Goal: Task Accomplishment & Management: Manage account settings

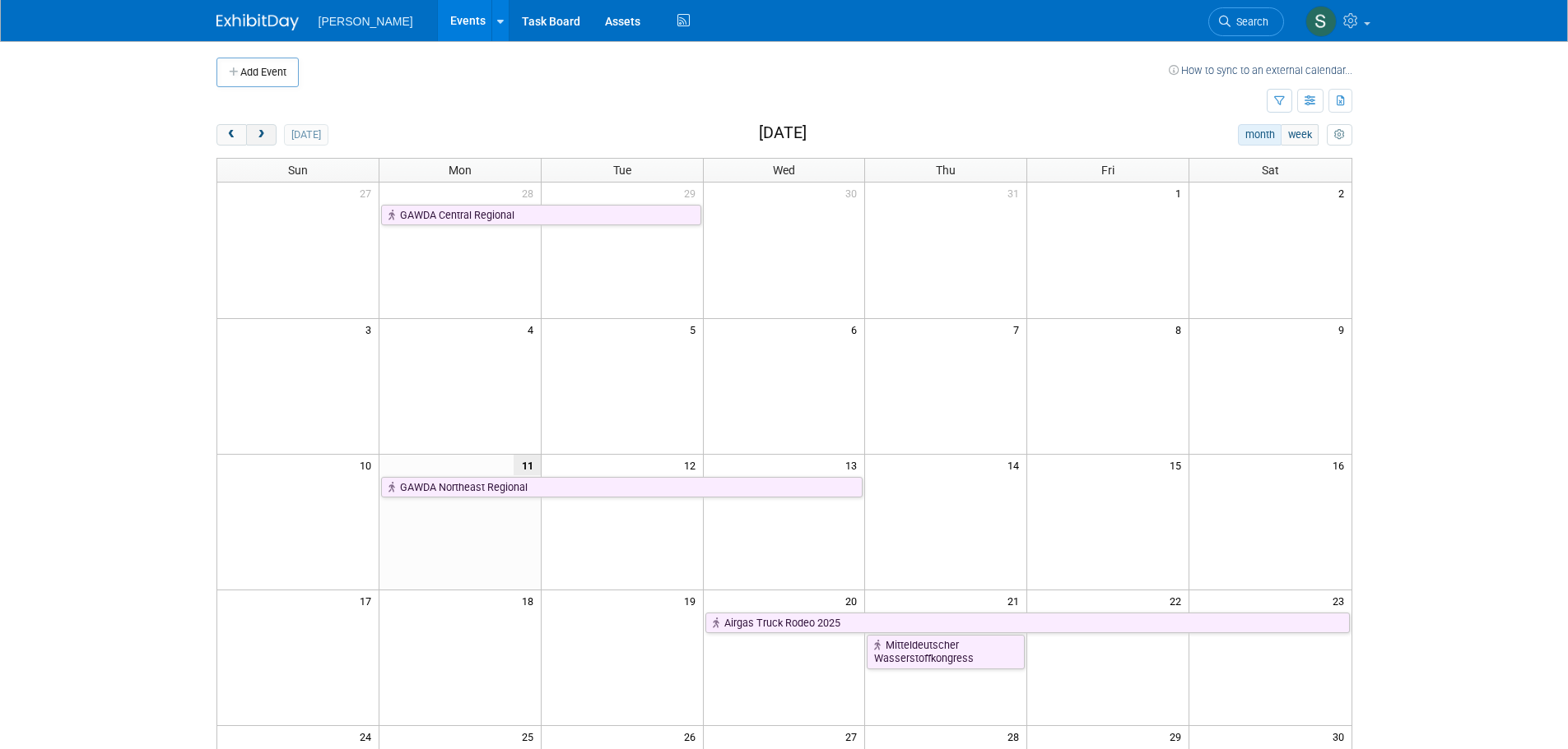
click at [270, 125] on button "next" at bounding box center [262, 135] width 30 height 22
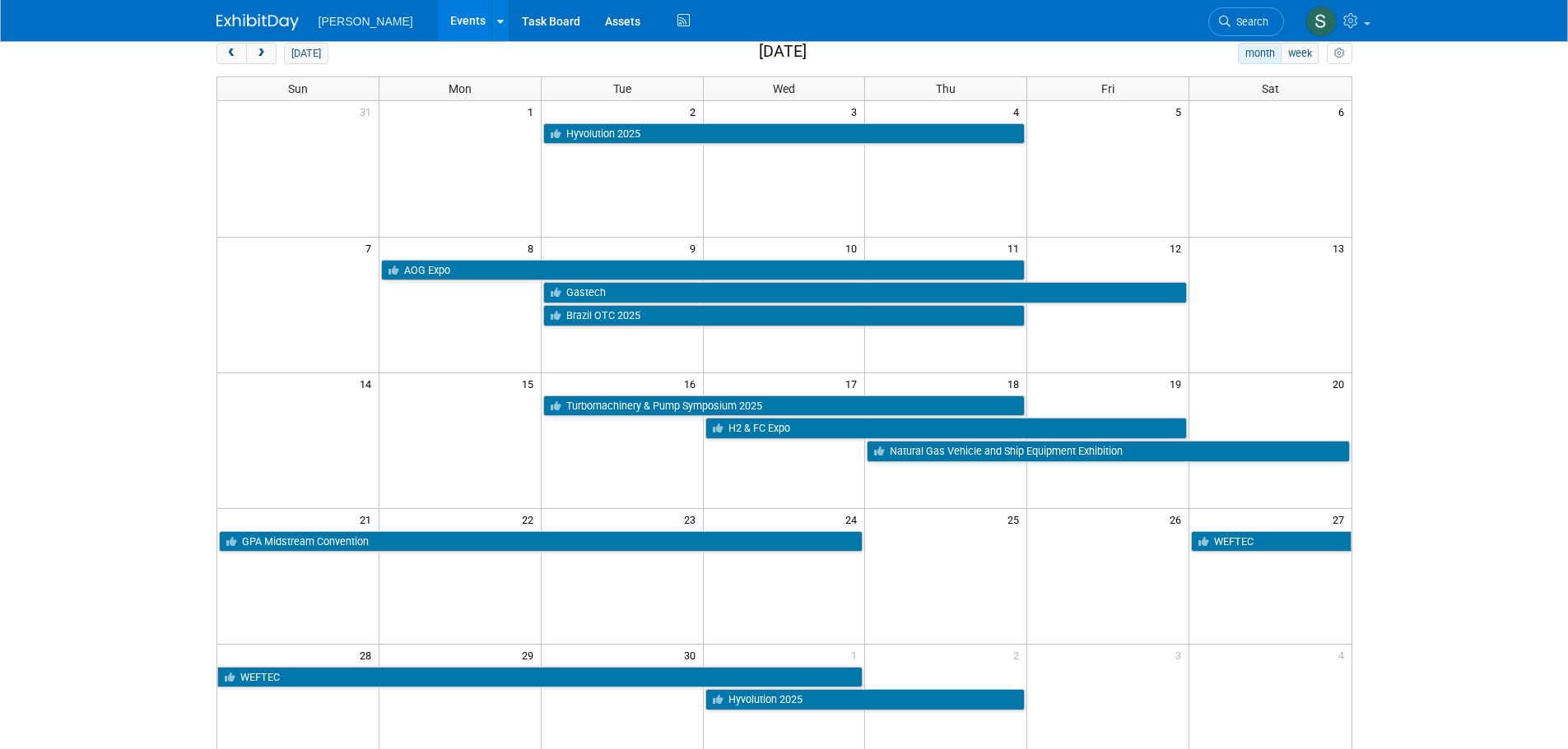
scroll to position [82, 0]
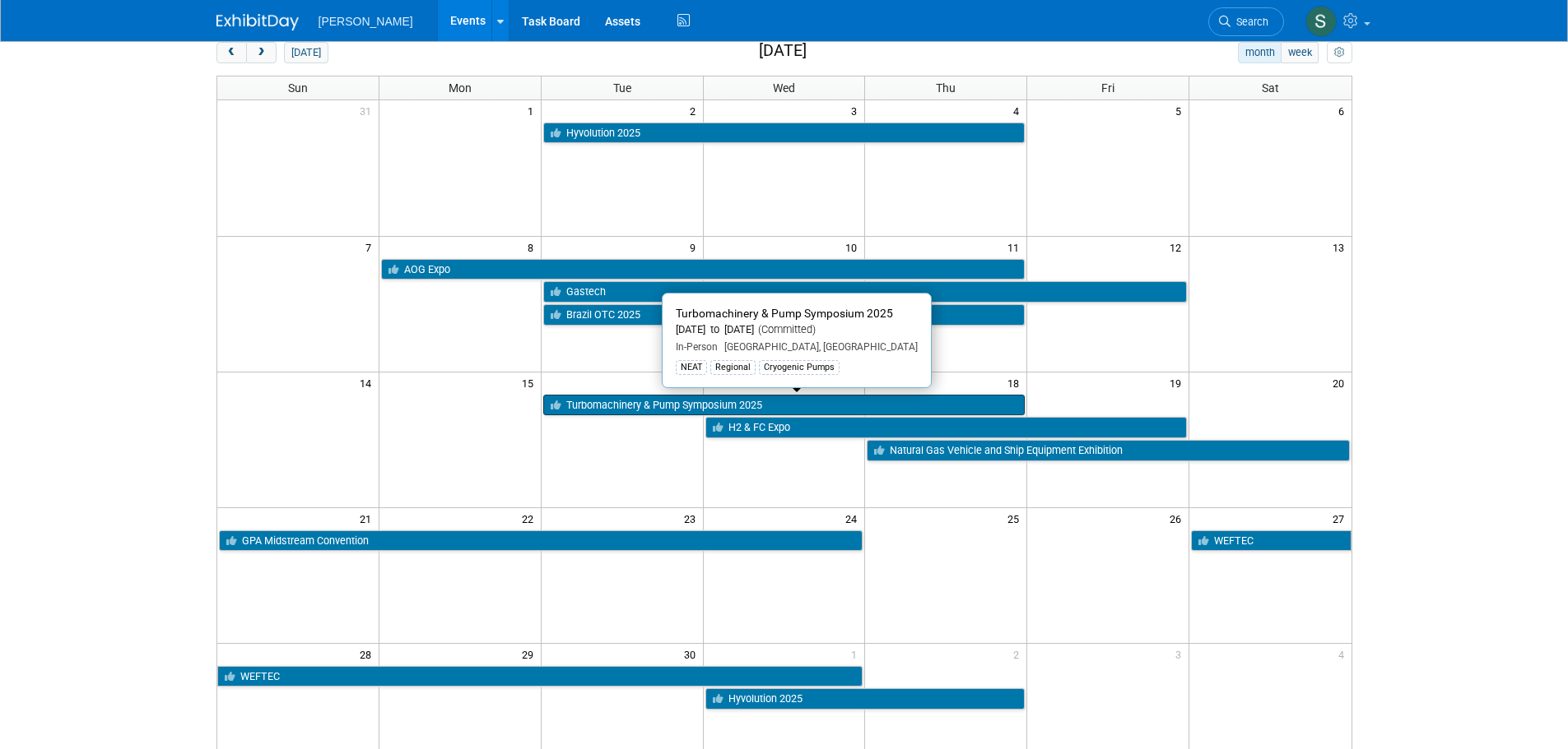
click at [639, 414] on link "Turbomachinery & Pump Symposium 2025" at bounding box center [784, 406] width 482 height 22
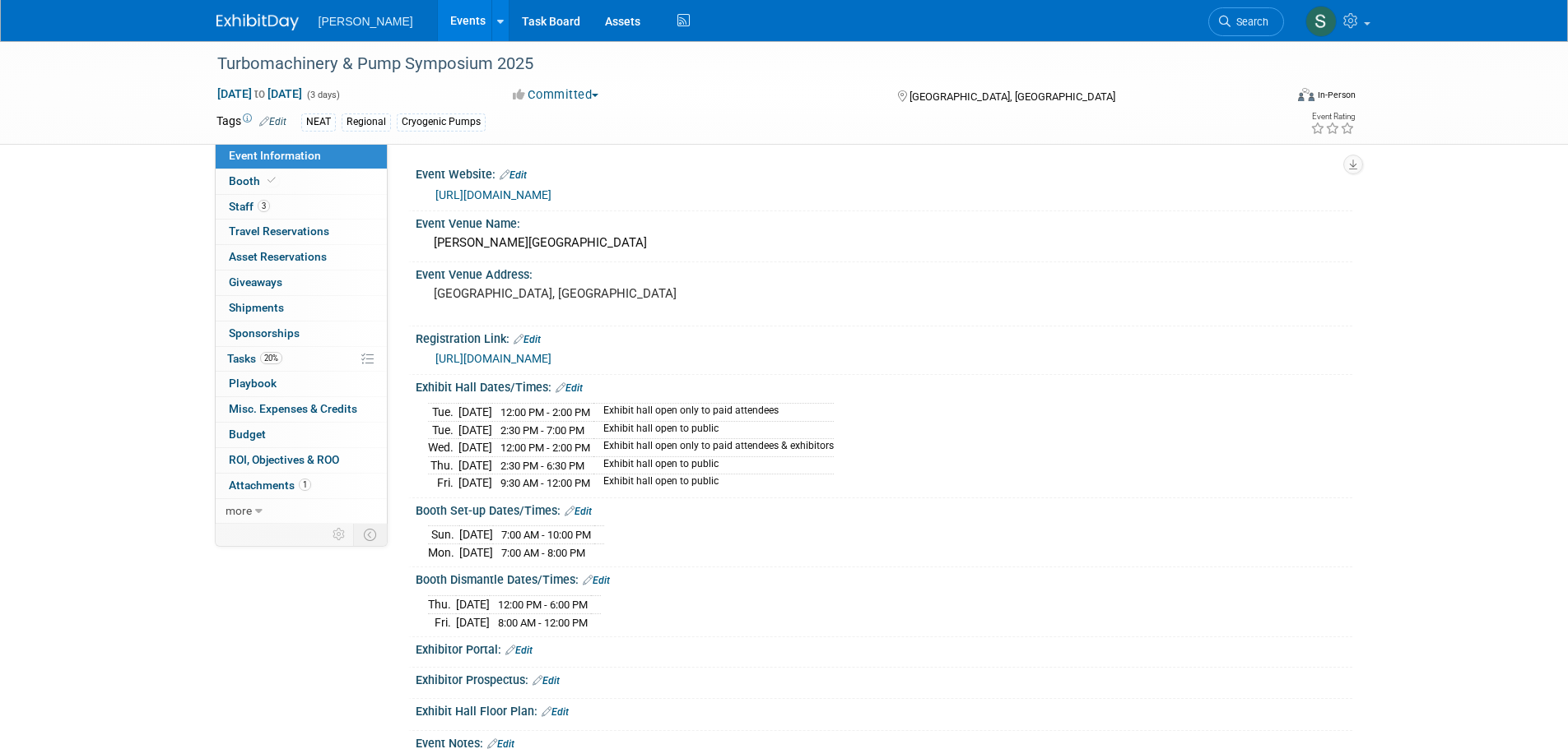
drag, startPoint x: 702, startPoint y: 408, endPoint x: 797, endPoint y: 478, distance: 118.0
click at [797, 478] on tbody "Tue. Sep 16, 2025 12:00 PM - 2:00 PM Exhibit hall open only to paid attendees T…" at bounding box center [630, 447] width 406 height 88
click at [797, 478] on td "Exhibit hall open to public" at bounding box center [714, 483] width 240 height 17
drag, startPoint x: 797, startPoint y: 478, endPoint x: 444, endPoint y: 397, distance: 362.2
click at [444, 397] on div "Tue. Sep 16, 2025 12:00 PM - 2:00 PM Exhibit hall open only to paid attendees T…" at bounding box center [884, 444] width 937 height 99
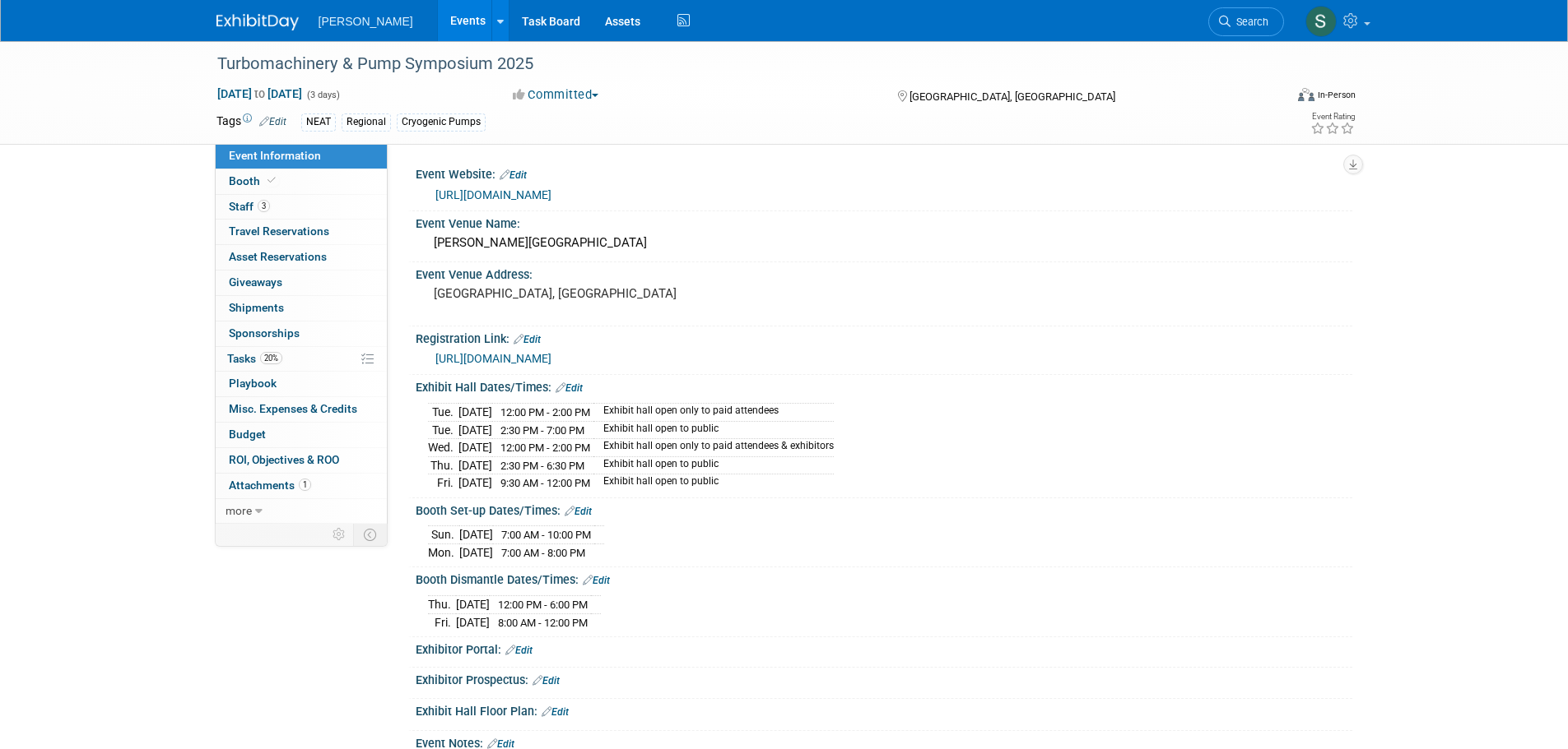
click at [439, 404] on td "Tue." at bounding box center [443, 412] width 30 height 18
drag, startPoint x: 439, startPoint y: 404, endPoint x: 767, endPoint y: 472, distance: 335.0
click at [767, 472] on tbody "Tue. Sep 16, 2025 12:00 PM - 2:00 PM Exhibit hall open only to paid attendees T…" at bounding box center [630, 447] width 406 height 88
click at [767, 475] on td "Exhibit hall open to public" at bounding box center [714, 483] width 240 height 17
drag, startPoint x: 500, startPoint y: 510, endPoint x: 654, endPoint y: 549, distance: 158.9
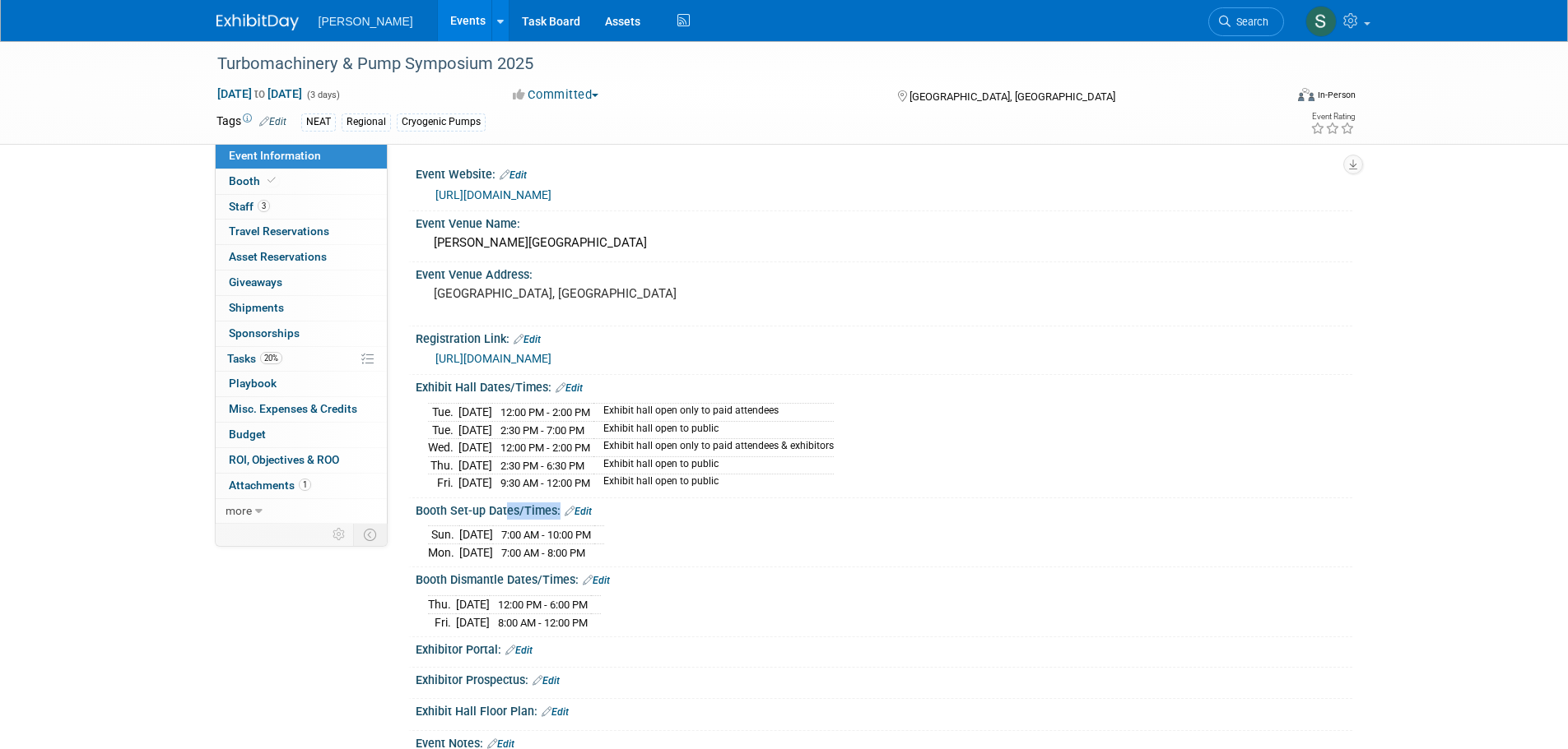
click at [654, 549] on div "Booth Set-up Dates/Times: Edit Sun. Sep 14, 2025 7:00 AM - 10:00 PM Mon. Sep 15…" at bounding box center [879, 533] width 944 height 70
click at [654, 549] on div "Sun. Sep 14, 2025 7:00 AM - 10:00 PM Mon. Sep 15, 2025 7:00 AM - 8:00 PM" at bounding box center [883, 541] width 912 height 39
drag, startPoint x: 652, startPoint y: 549, endPoint x: 409, endPoint y: 505, distance: 247.0
click at [409, 505] on div "Booth Set-up Dates/Times: Edit Sun. Sep 14, 2025 7:00 AM - 10:00 PM Mon. Sep 15…" at bounding box center [879, 533] width 944 height 70
click at [427, 517] on div "Sun. Sep 14, 2025 7:00 AM - 10:00 PM Mon. Sep 15, 2025 7:00 AM - 8:00 PM Save C…" at bounding box center [884, 539] width 937 height 45
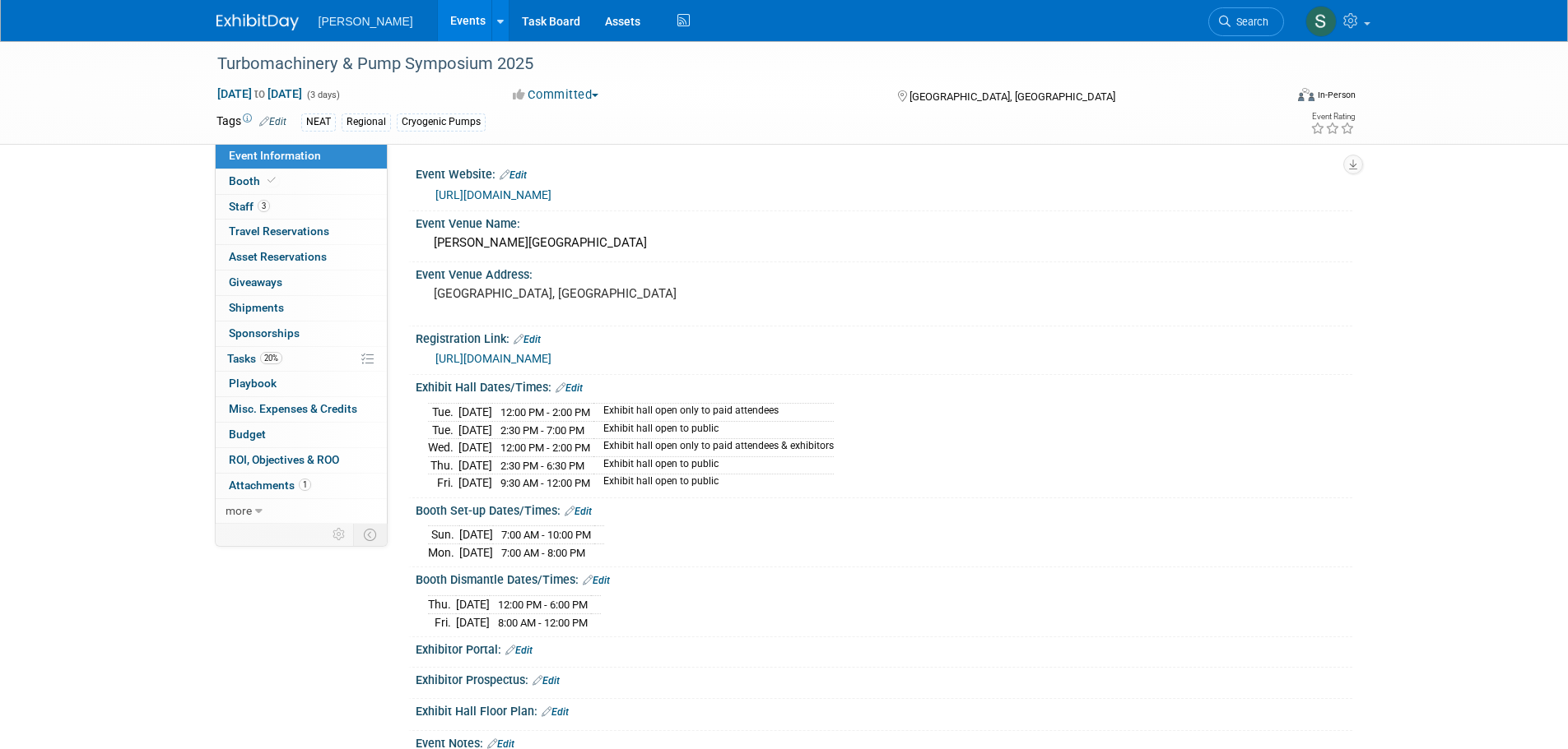
drag, startPoint x: 427, startPoint y: 515, endPoint x: 628, endPoint y: 547, distance: 203.5
click at [628, 547] on div "Sun. Sep 14, 2025 7:00 AM - 10:00 PM Mon. Sep 15, 2025 7:00 AM - 8:00 PM Save C…" at bounding box center [884, 539] width 937 height 45
click at [594, 547] on td "7:00 AM - 8:00 PM" at bounding box center [543, 552] width 101 height 17
drag, startPoint x: 626, startPoint y: 547, endPoint x: 420, endPoint y: 521, distance: 207.6
click at [420, 521] on div "Sun. Sep 14, 2025 7:00 AM - 10:00 PM Mon. Sep 15, 2025 7:00 AM - 8:00 PM Save C…" at bounding box center [884, 539] width 937 height 45
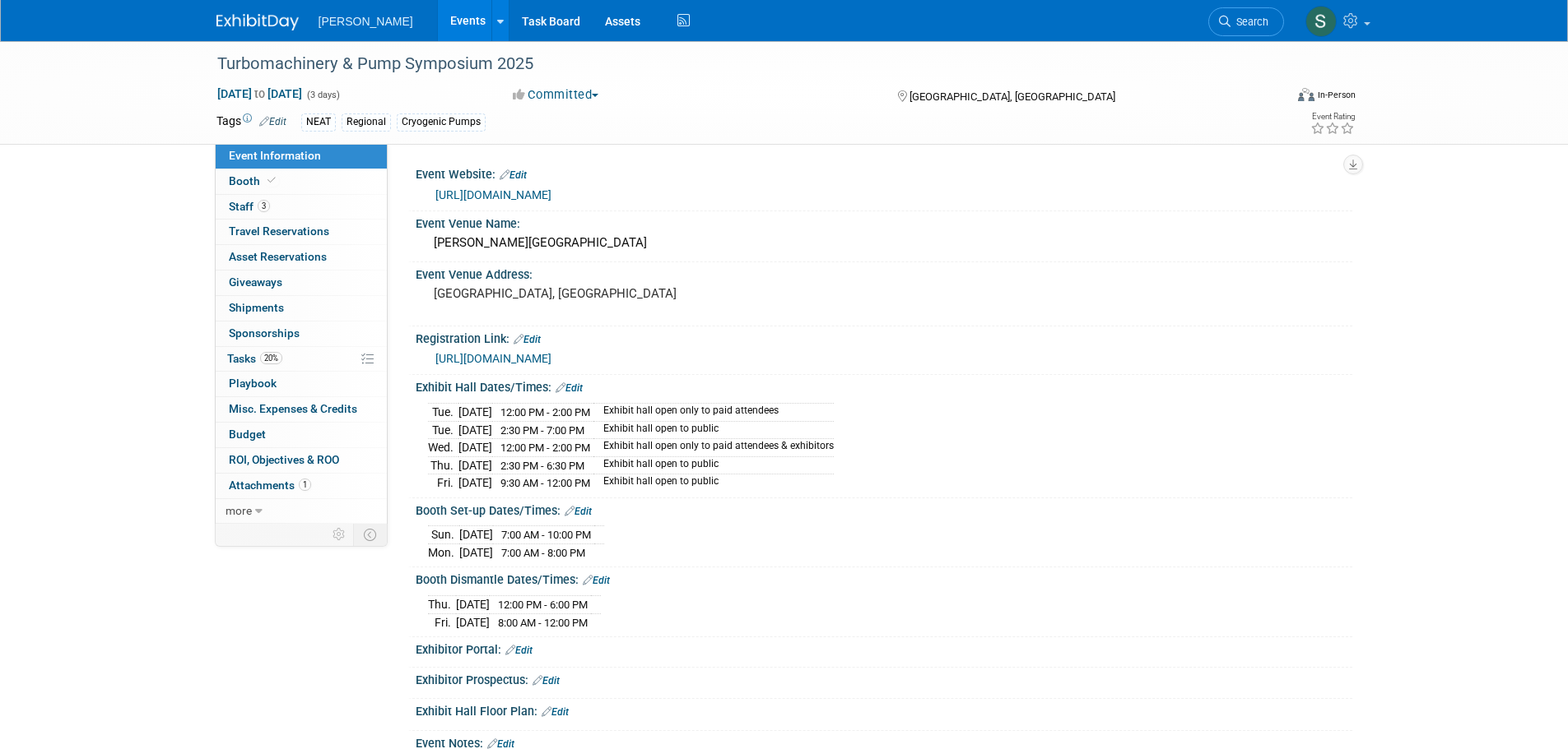
click at [420, 521] on div "Sun. Sep 14, 2025 7:00 AM - 10:00 PM Mon. Sep 15, 2025 7:00 AM - 8:00 PM Save C…" at bounding box center [884, 539] width 937 height 45
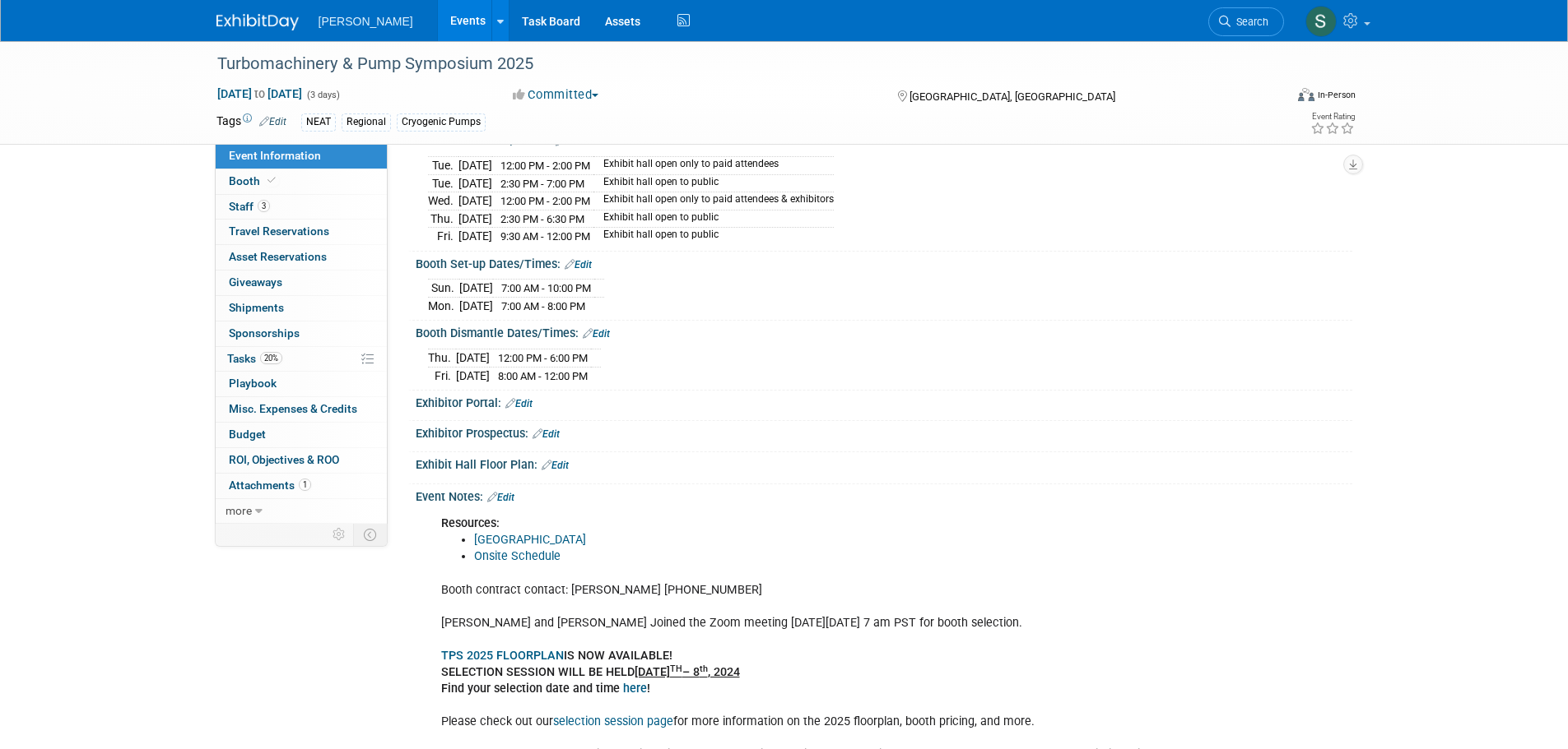
scroll to position [329, 0]
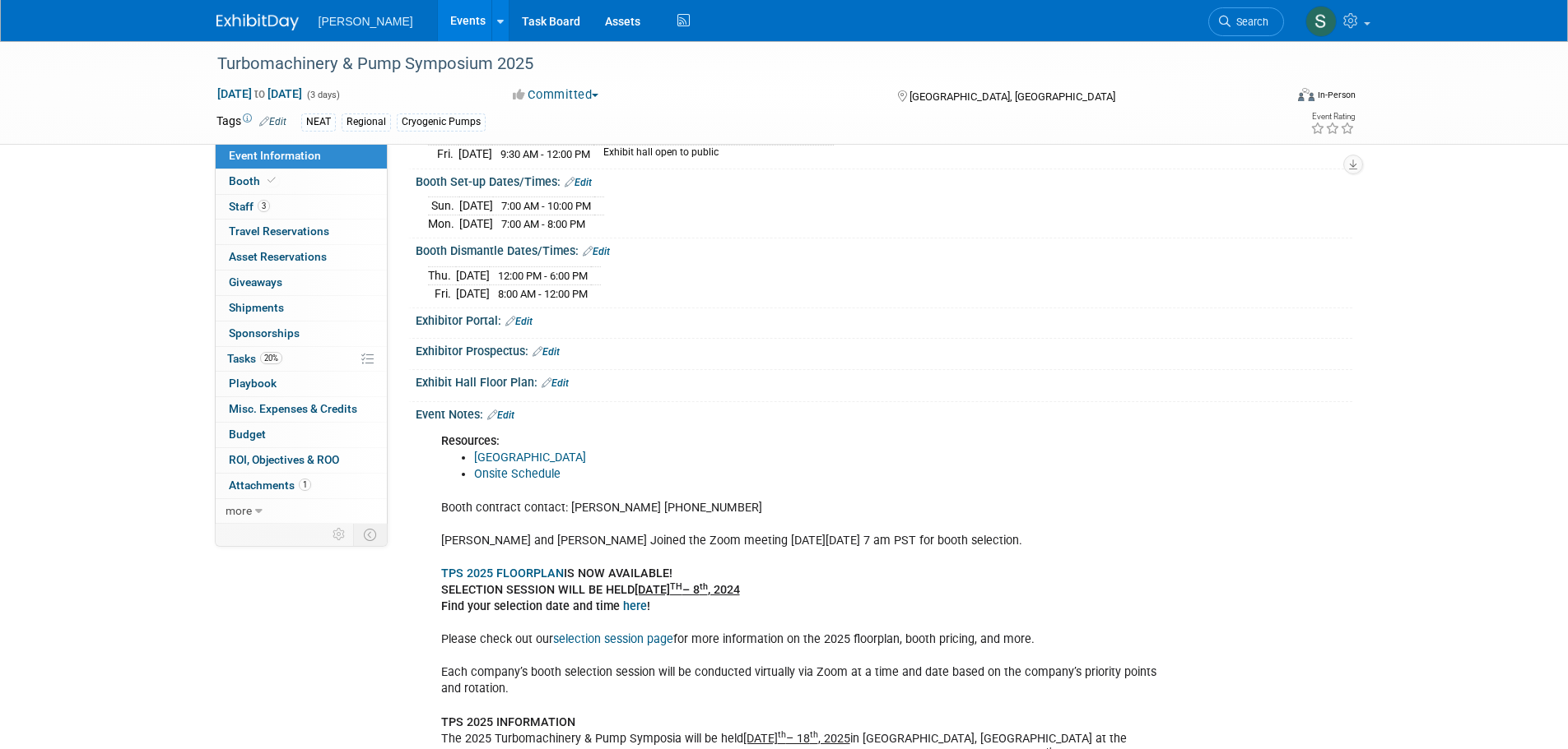
click at [305, 591] on div "Event Information Event Info Booth Booth 3 Staff 3 Staff 0 Travel Reservations …" at bounding box center [784, 502] width 1160 height 1579
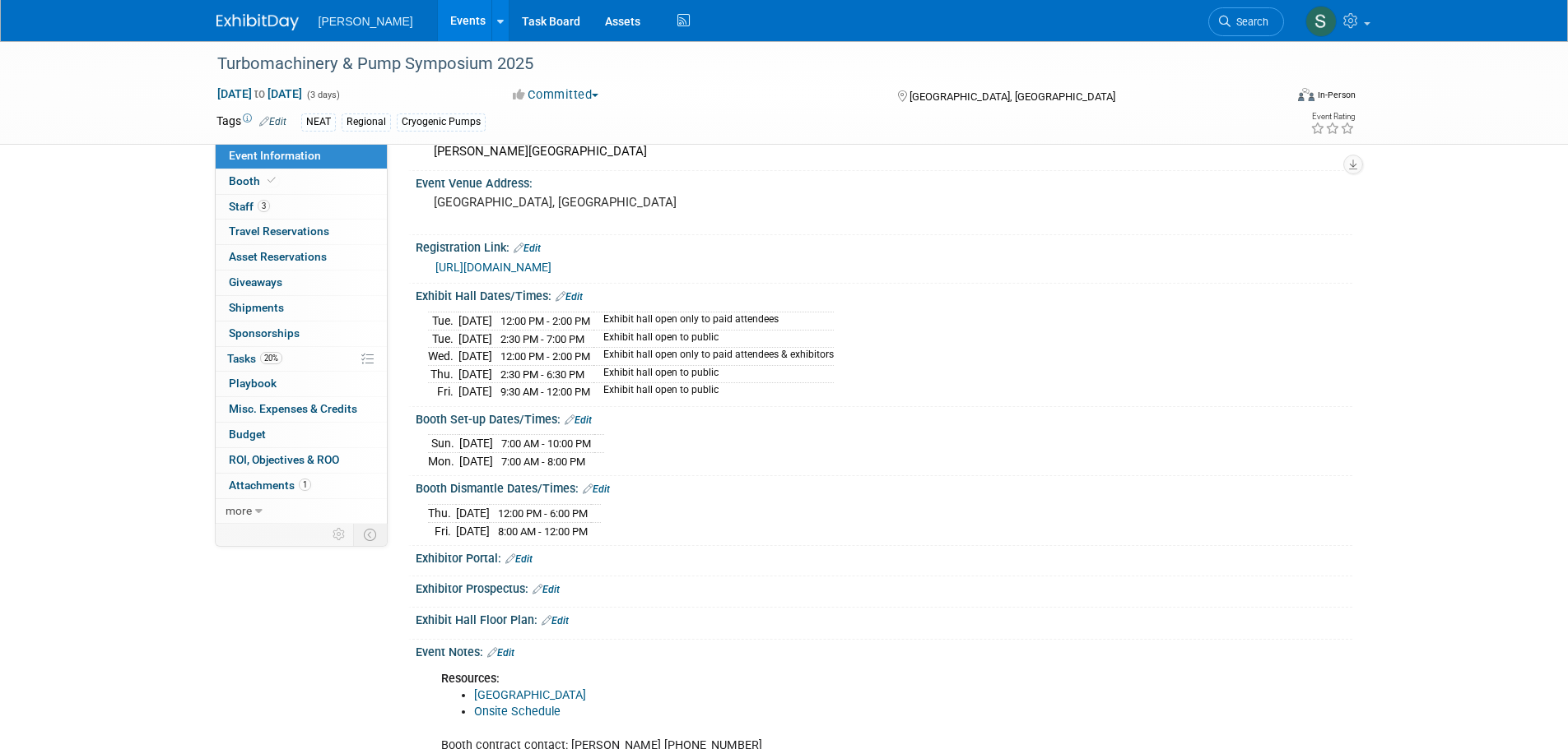
scroll to position [82, 0]
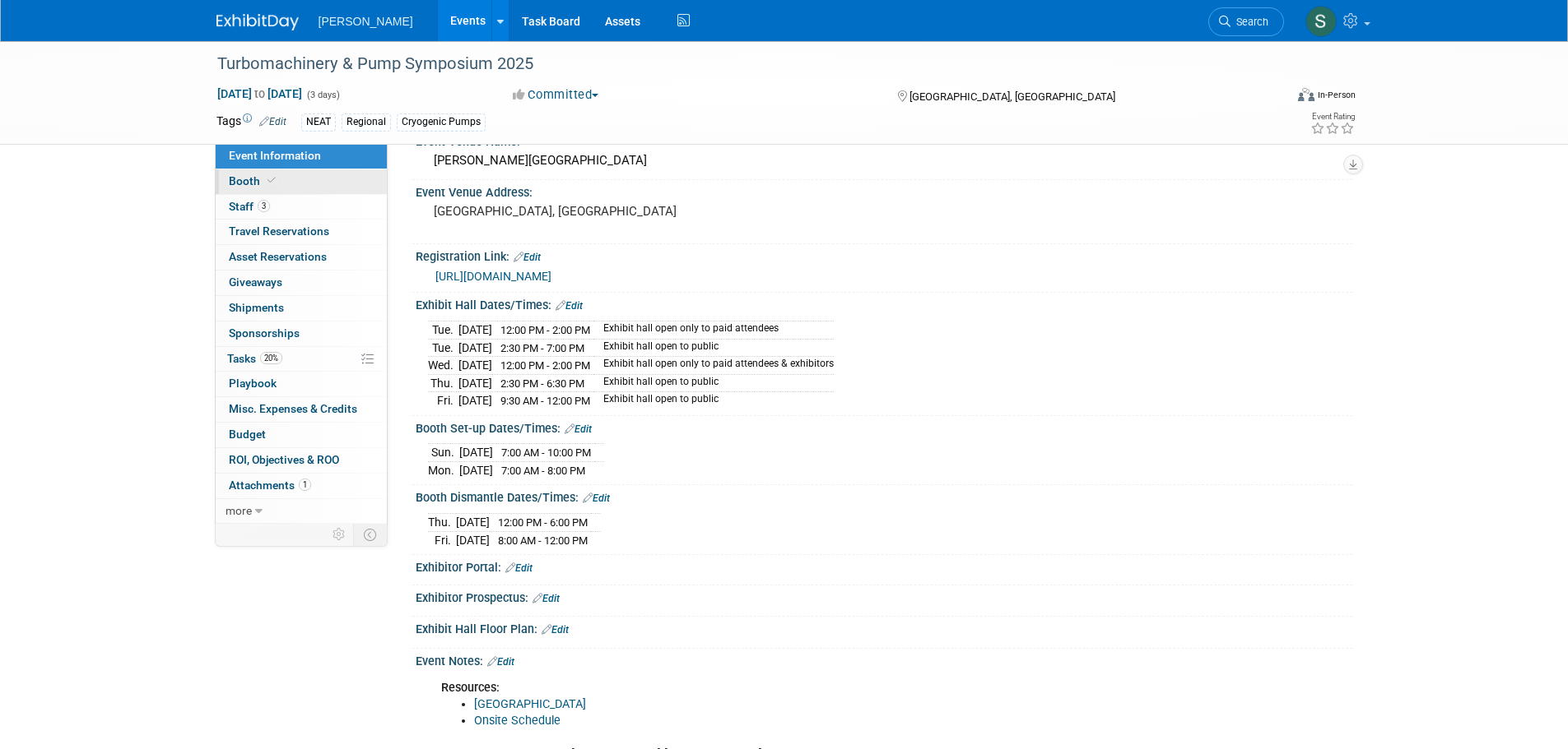
click at [293, 183] on link "Booth" at bounding box center [301, 182] width 171 height 25
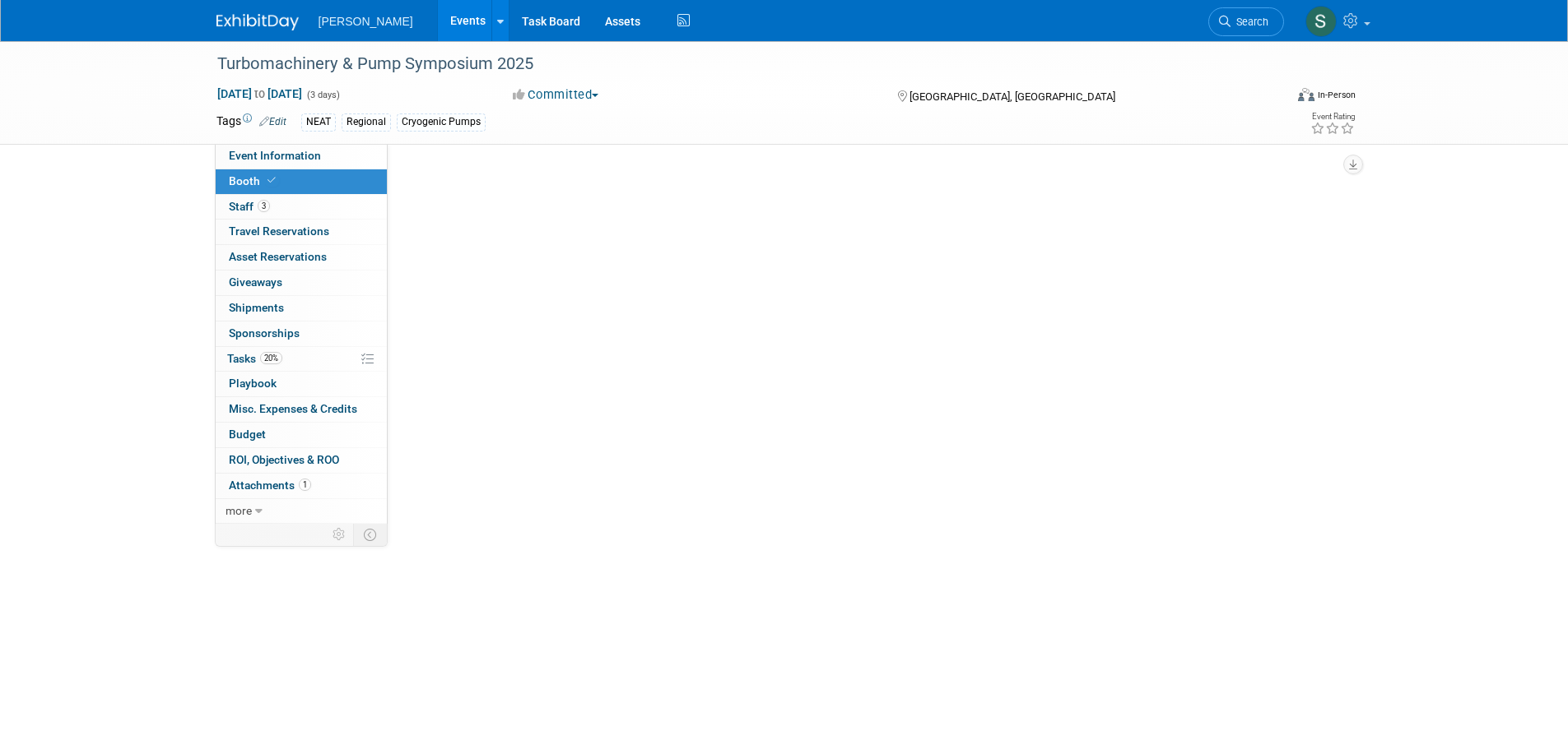
scroll to position [0, 0]
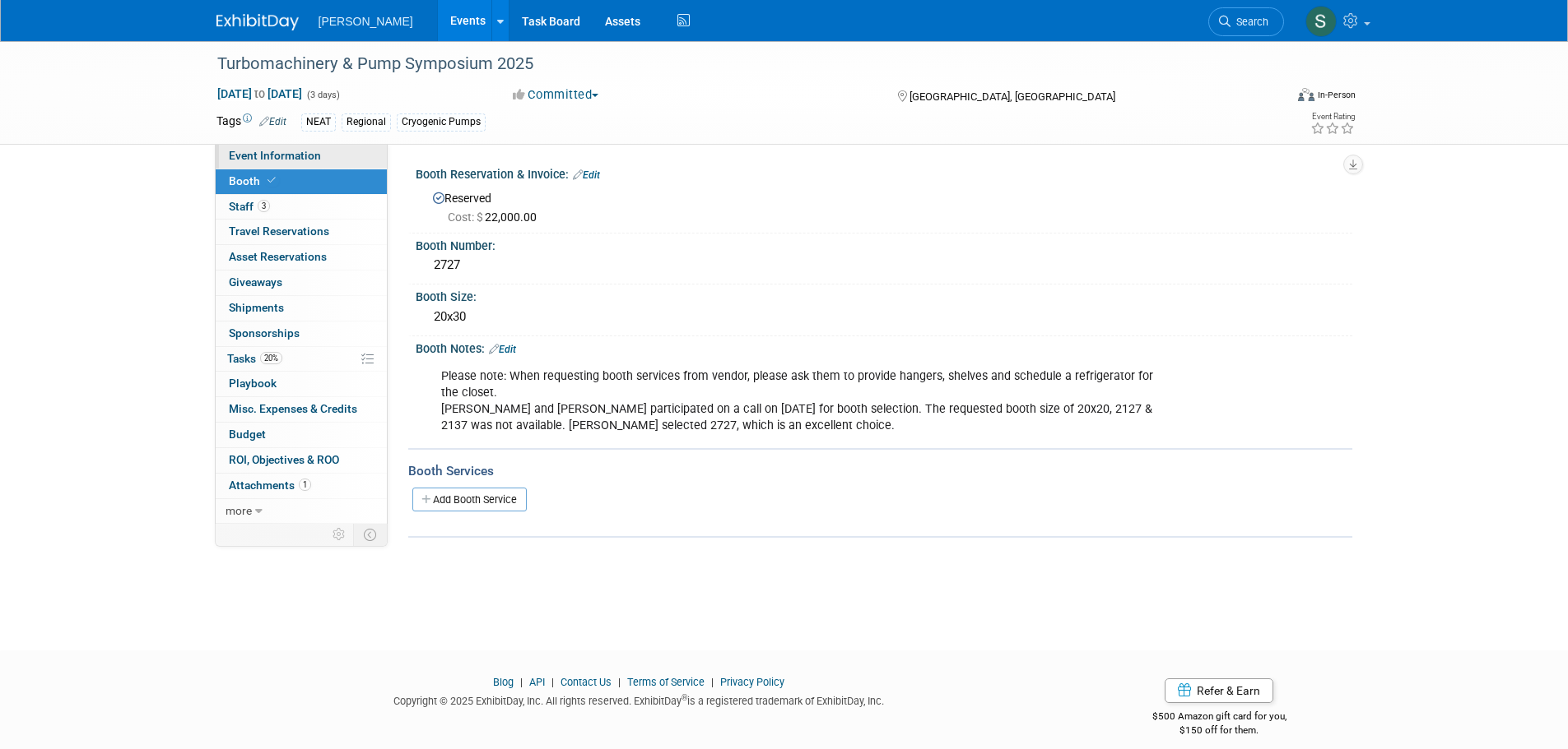
click at [316, 145] on link "Event Information" at bounding box center [301, 157] width 171 height 25
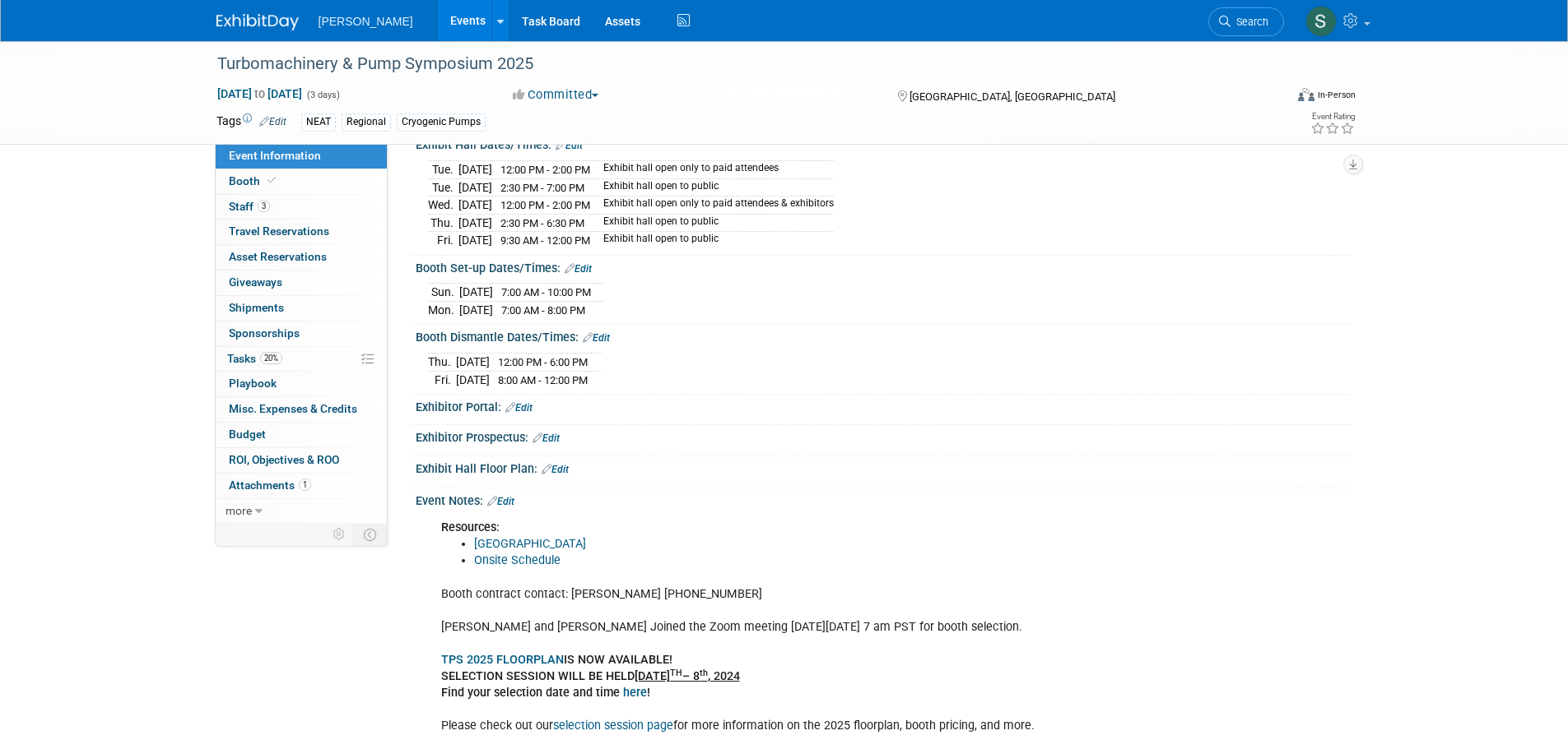
scroll to position [246, 0]
click at [509, 492] on link "Edit" at bounding box center [501, 497] width 27 height 12
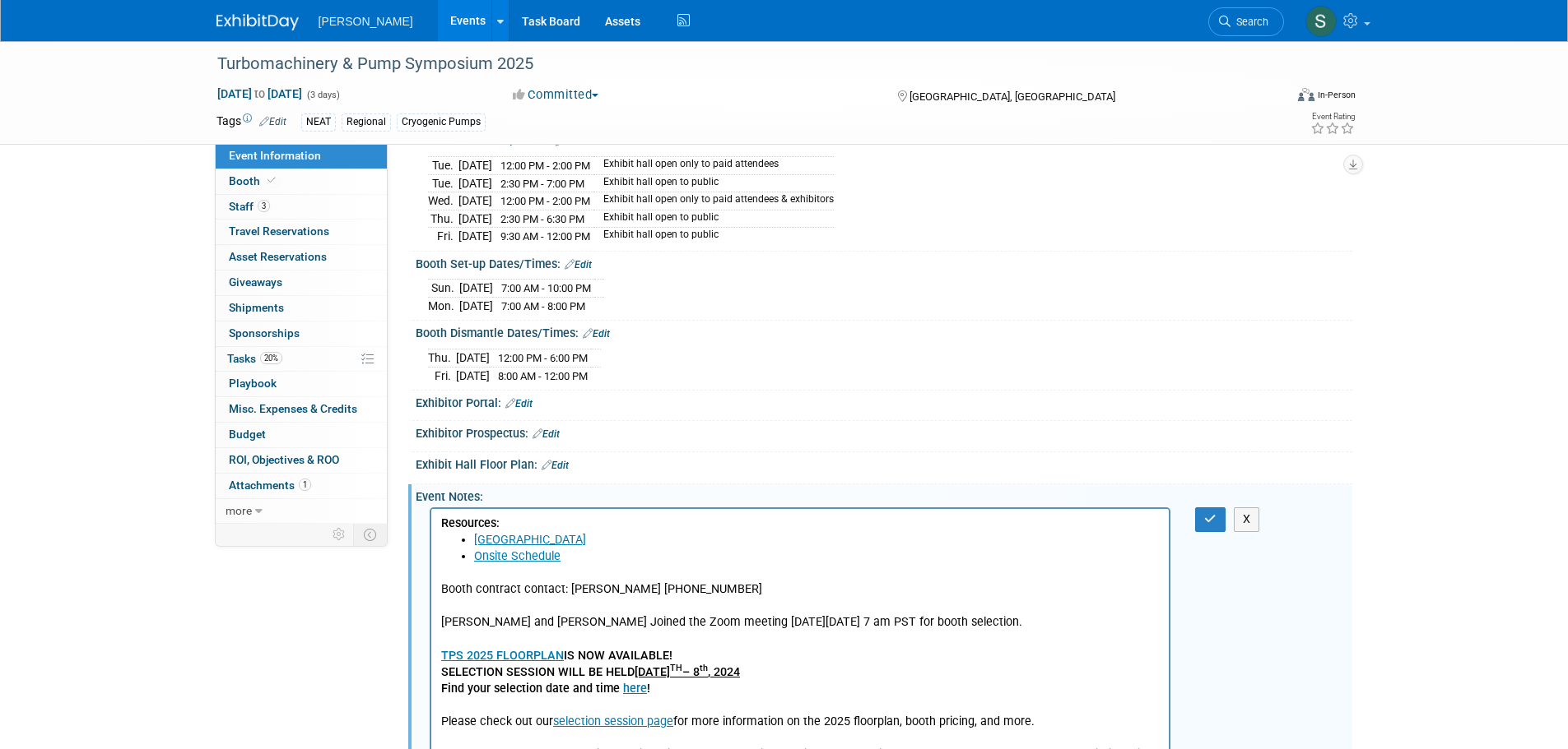
scroll to position [0, 0]
click at [585, 559] on li "Onsite Schedule﻿" at bounding box center [817, 556] width 687 height 16
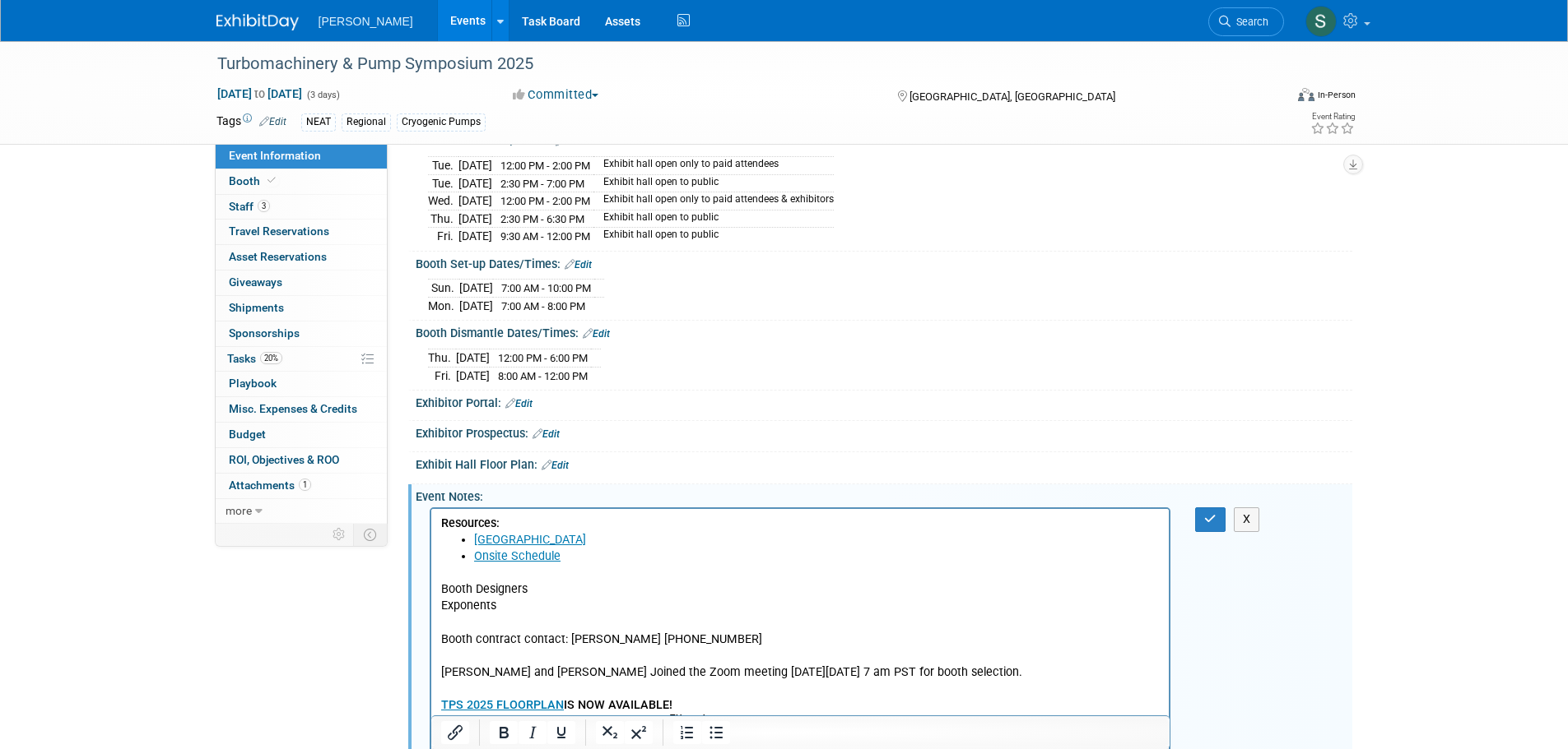
click at [508, 588] on p "Booth Designers" at bounding box center [800, 590] width 719 height 16
click at [465, 609] on p "Exponents" at bounding box center [800, 606] width 719 height 16
click at [715, 726] on icon "Bullet list" at bounding box center [716, 733] width 20 height 20
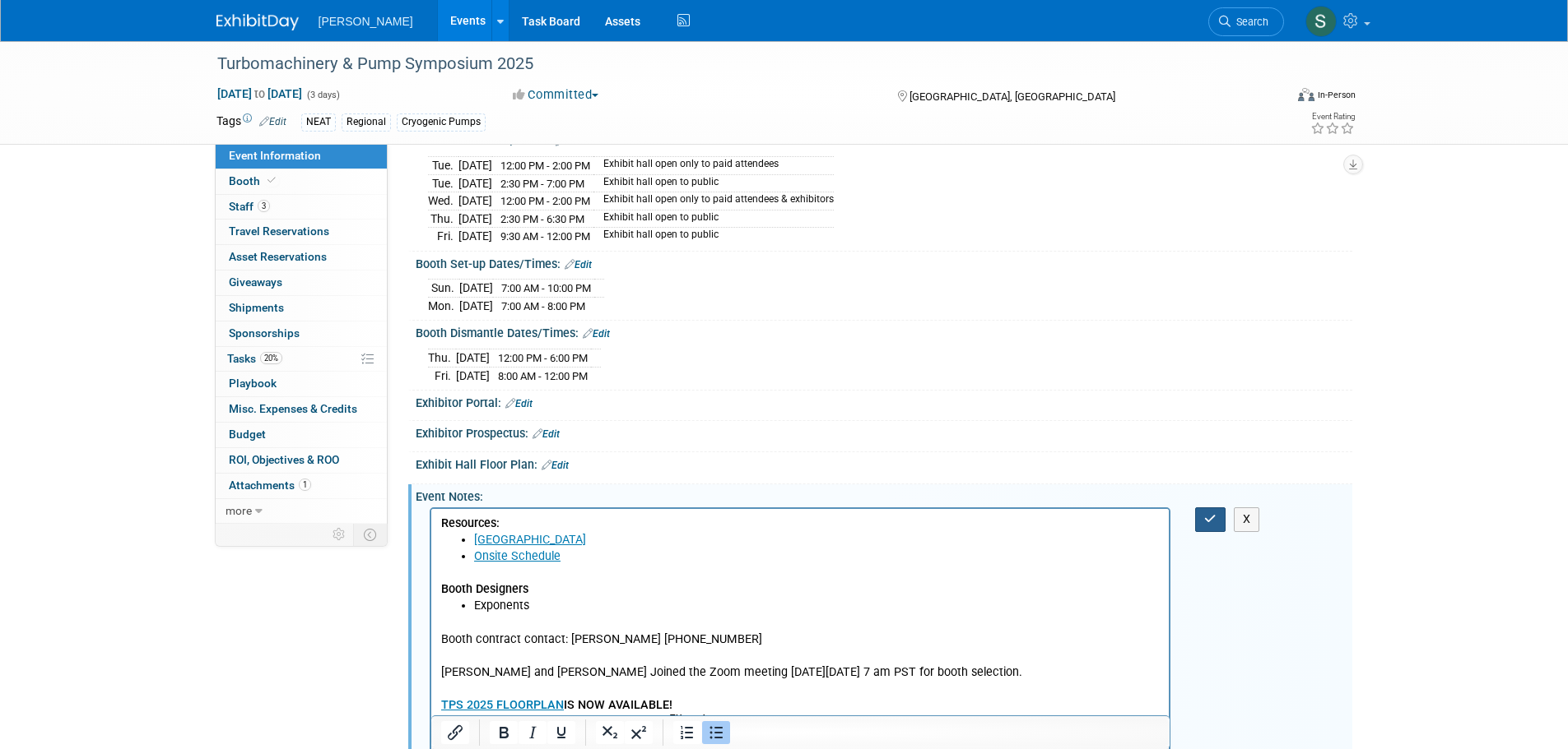
click at [1208, 513] on icon "button" at bounding box center [1210, 519] width 13 height 12
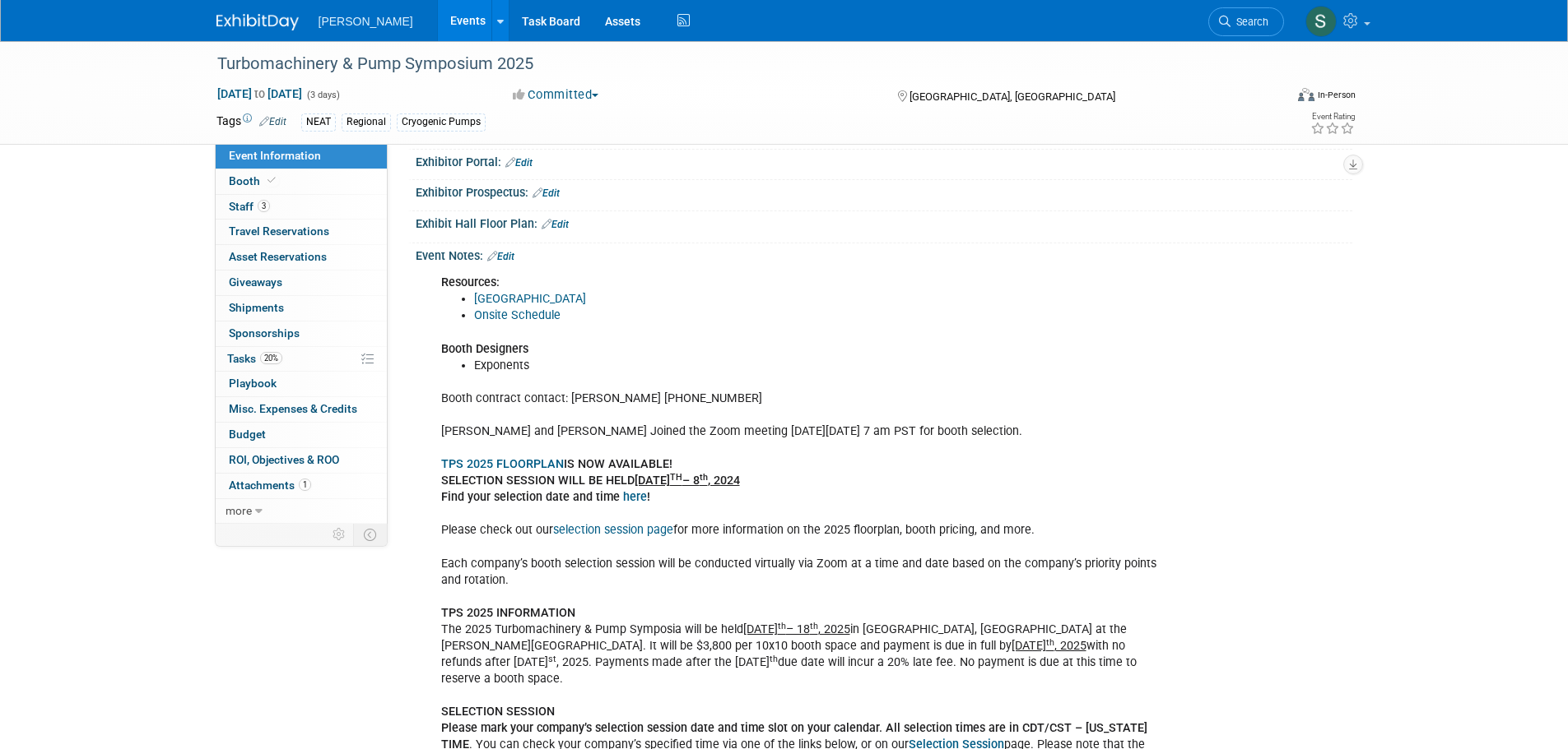
scroll to position [494, 0]
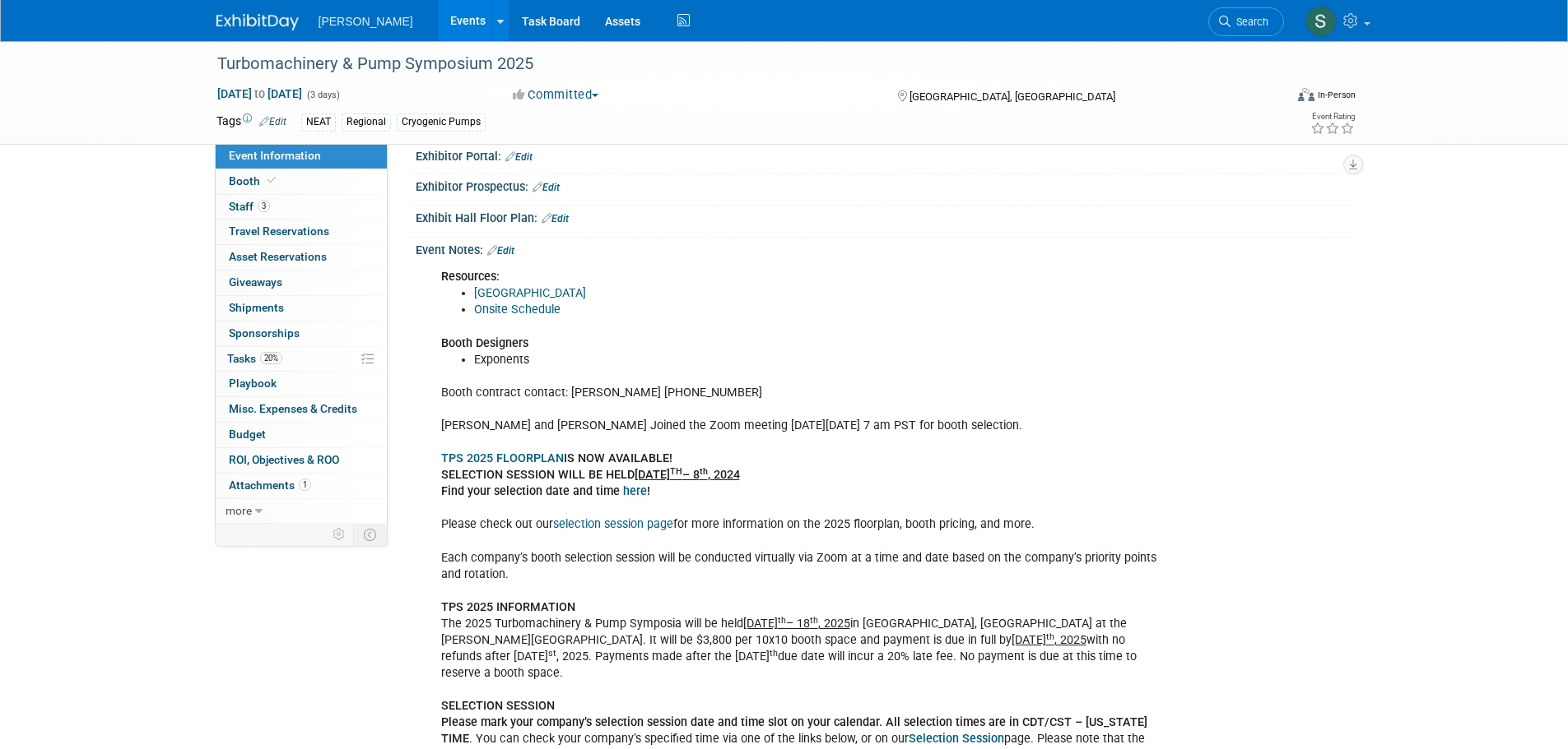
click at [509, 245] on link "Edit" at bounding box center [501, 251] width 27 height 12
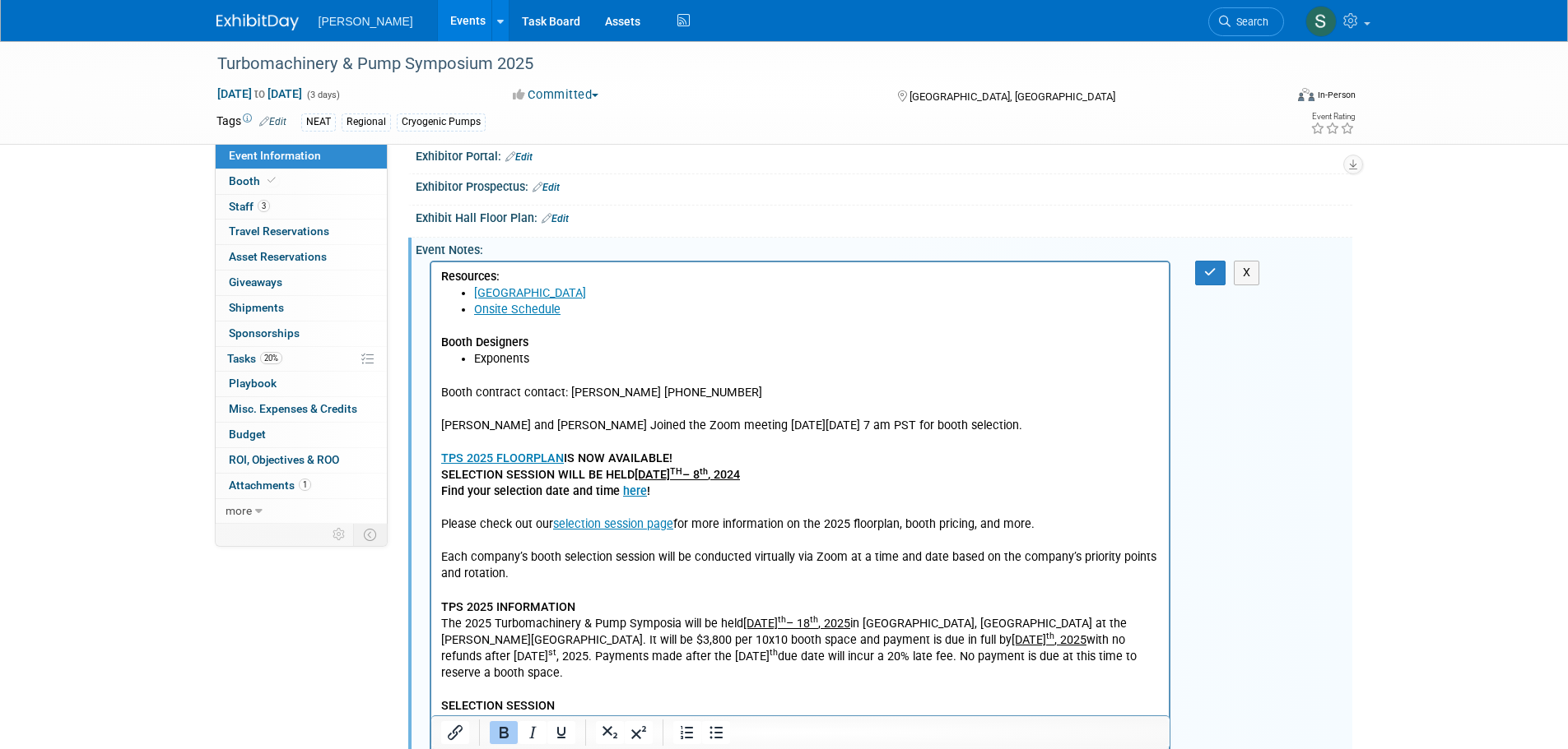
scroll to position [0, 0]
click at [536, 354] on li "Exponents" at bounding box center [817, 359] width 687 height 16
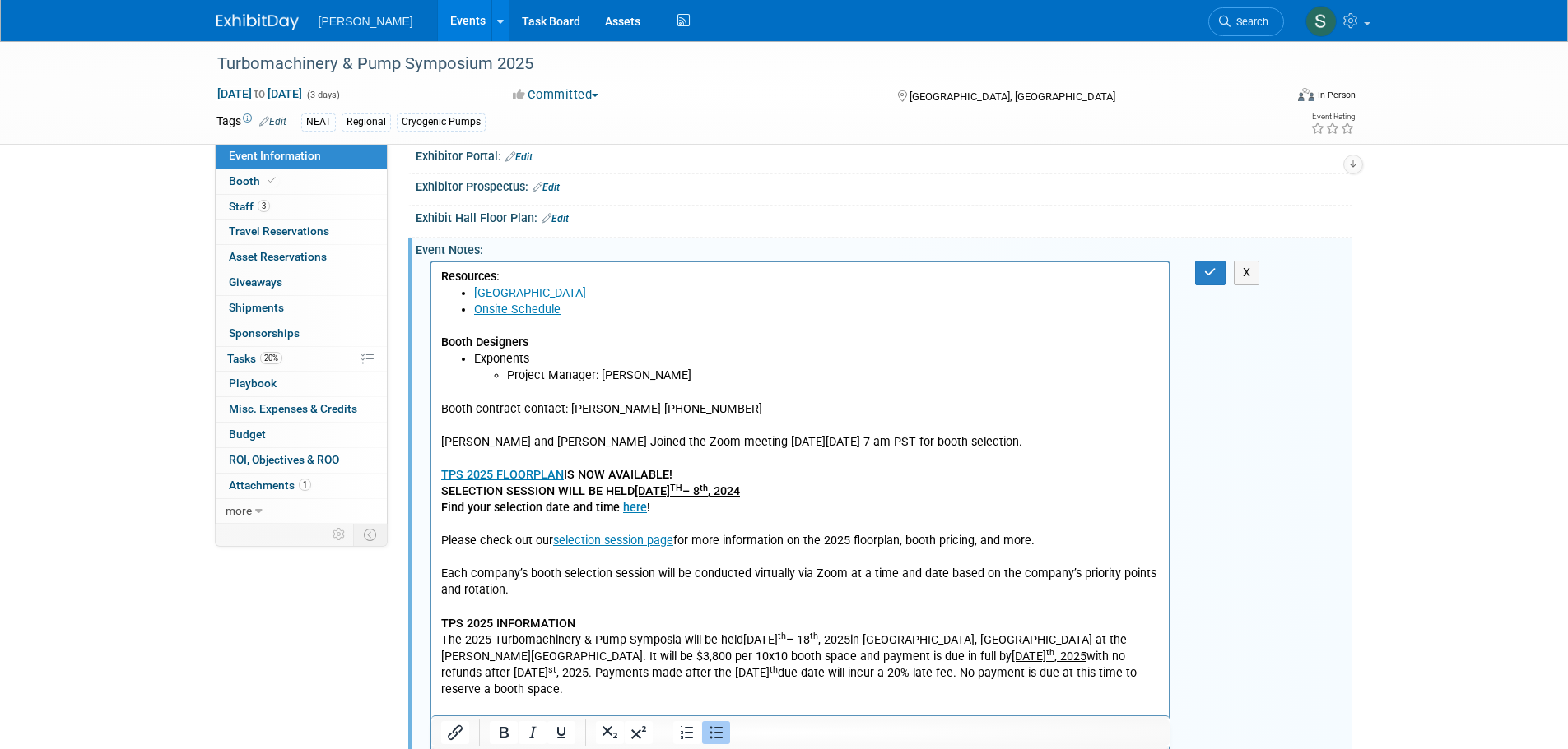
click at [691, 381] on li "Project Manager: Clara Tackett" at bounding box center [833, 375] width 654 height 16
click at [819, 376] on li "Project Manager: Clara Tackett <Ctackett@exponents.com; >" at bounding box center [833, 375] width 654 height 16
click at [1210, 275] on button "button" at bounding box center [1210, 272] width 30 height 24
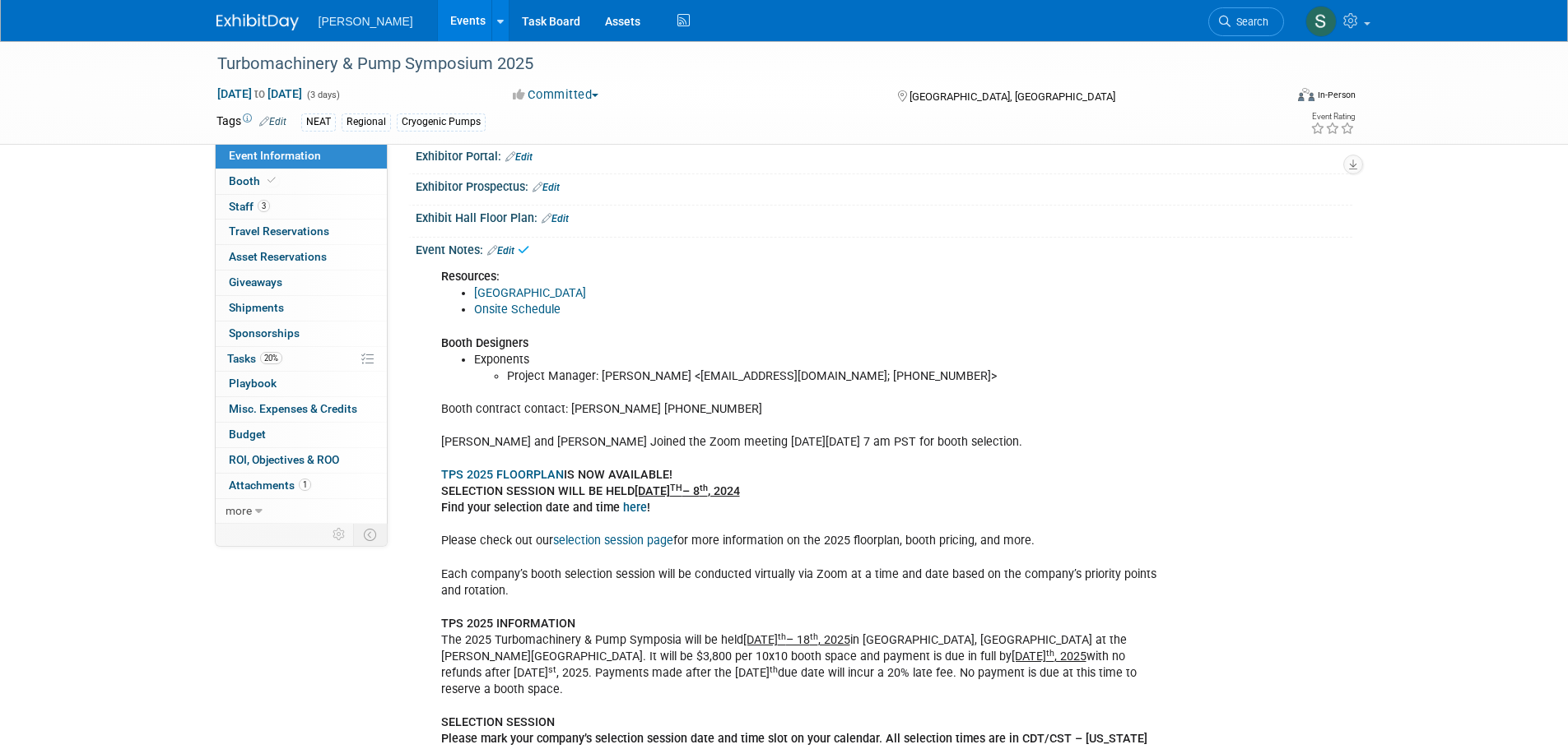
click at [794, 393] on div "Resources: Hotel Block Onsite Schedule Booth Designers Exponents Project Manage…" at bounding box center [800, 723] width 741 height 925
click at [785, 370] on li "Project Manager: Clara Tackett <Ctackett@exponents.com; 972-533-0559>" at bounding box center [835, 376] width 654 height 16
